Goal: Task Accomplishment & Management: Complete application form

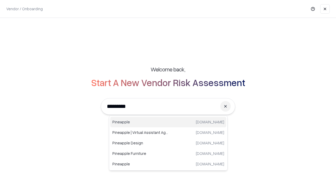
click at [168, 122] on div "Pineapple [DOMAIN_NAME]" at bounding box center [168, 122] width 116 height 10
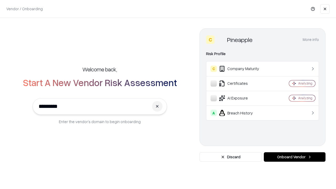
type input "*********"
click at [295, 157] on button "Onboard Vendor" at bounding box center [295, 156] width 62 height 9
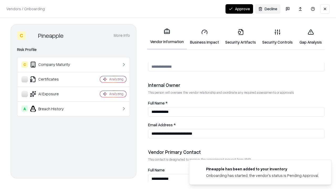
scroll to position [272, 0]
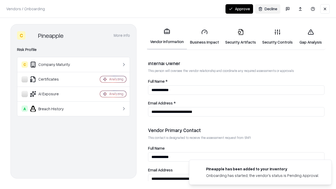
click at [204, 37] on link "Business Impact" at bounding box center [204, 37] width 35 height 24
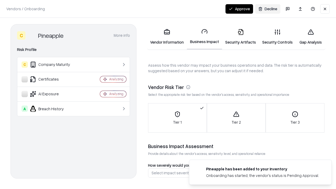
click at [239, 9] on button "Approve" at bounding box center [239, 8] width 28 height 9
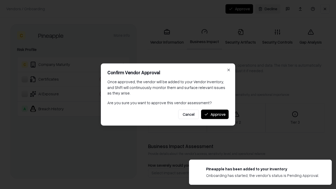
click at [215, 114] on button "Approve" at bounding box center [215, 113] width 28 height 9
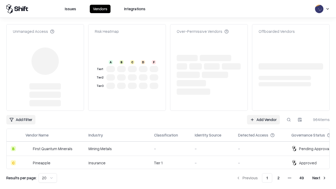
click at [263, 115] on link "Add Vendor" at bounding box center [263, 119] width 33 height 9
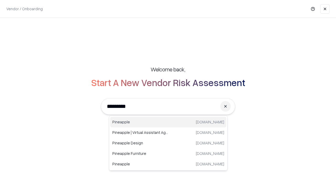
click at [168, 122] on div "Pineapple [DOMAIN_NAME]" at bounding box center [168, 122] width 116 height 10
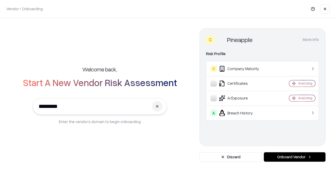
type input "*********"
click at [295, 157] on button "Onboard Vendor" at bounding box center [295, 156] width 62 height 9
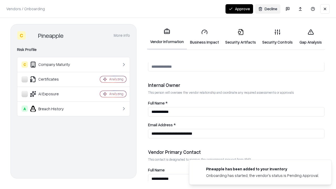
scroll to position [272, 0]
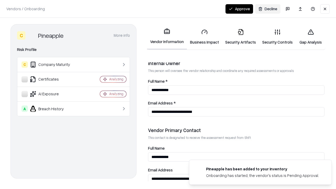
click at [239, 9] on button "Approve" at bounding box center [239, 8] width 28 height 9
